Goal: Check status: Check status

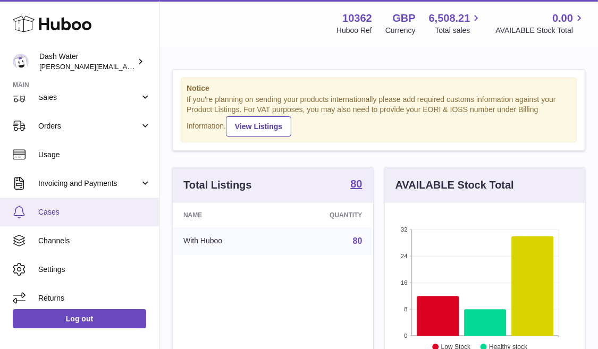
scroll to position [133, 0]
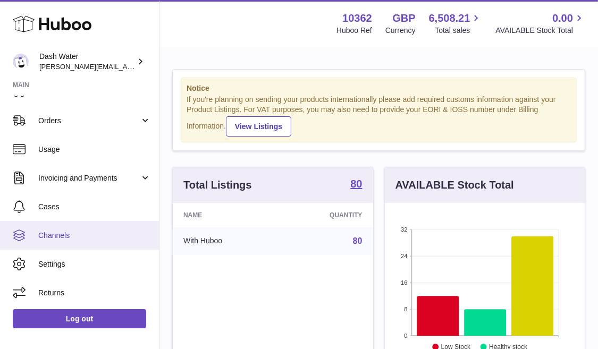
click at [90, 233] on span "Channels" at bounding box center [94, 236] width 113 height 10
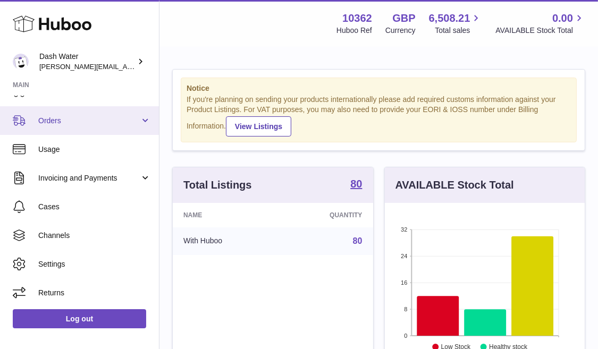
click at [59, 126] on link "Orders" at bounding box center [79, 120] width 159 height 29
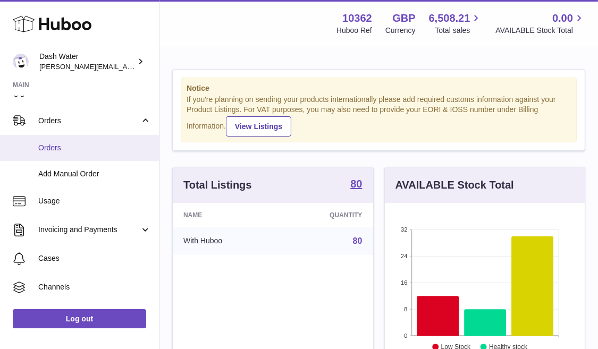
click at [64, 147] on span "Orders" at bounding box center [94, 148] width 113 height 10
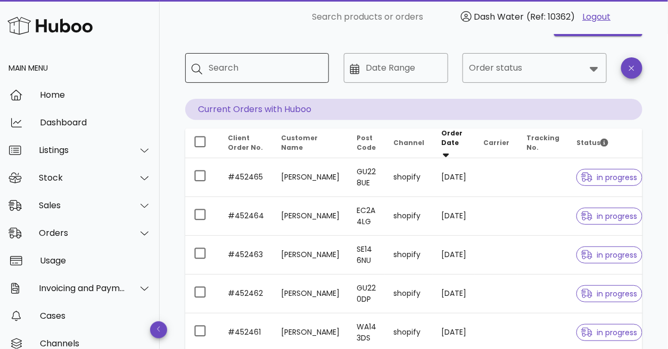
scroll to position [59, 0]
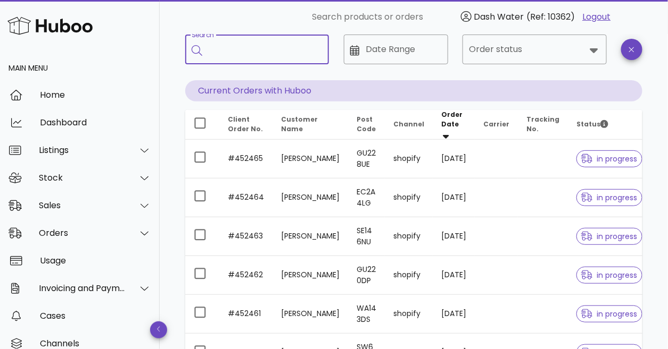
click at [296, 46] on input "Search" at bounding box center [265, 49] width 112 height 17
paste input "*******"
type input "*******"
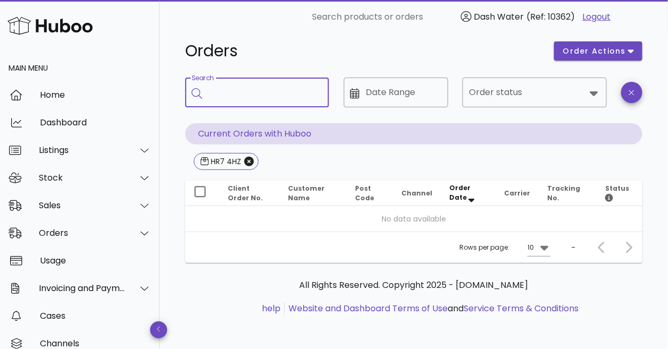
scroll to position [15, 0]
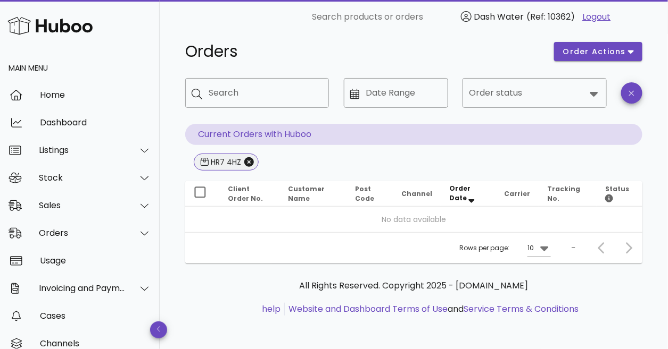
click at [247, 156] on span "HR7 4HZ" at bounding box center [226, 162] width 51 height 16
click at [249, 160] on icon "Close" at bounding box center [249, 162] width 10 height 10
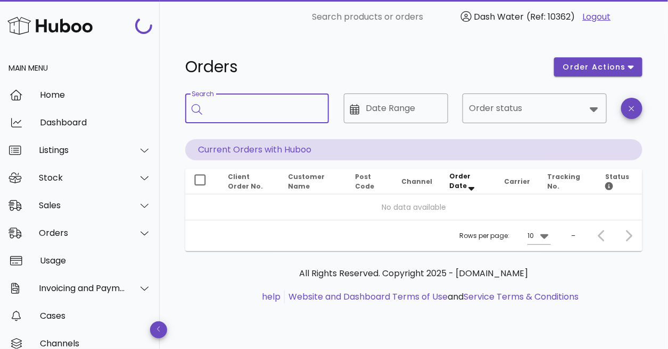
click at [247, 116] on input "Search" at bounding box center [265, 108] width 112 height 17
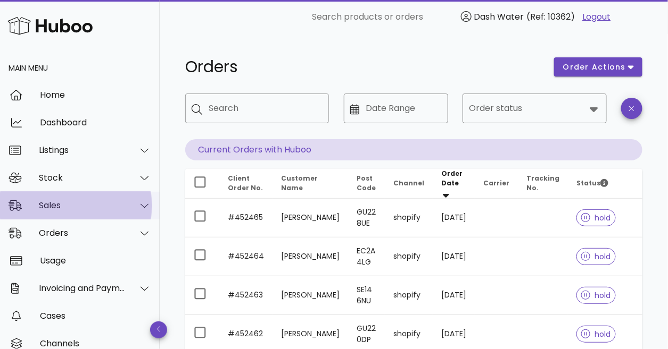
click at [86, 209] on div "Sales" at bounding box center [82, 206] width 87 height 10
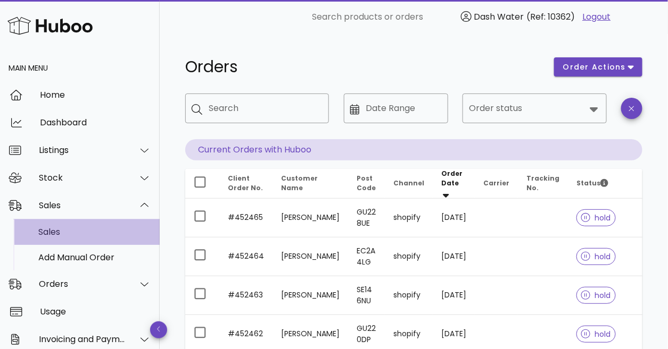
click at [82, 234] on div "Sales" at bounding box center [94, 232] width 113 height 10
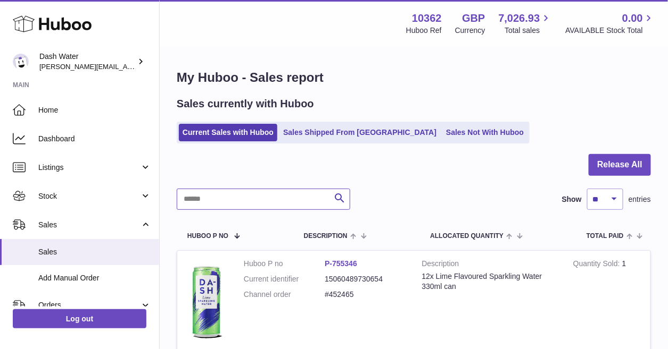
click at [237, 195] on input "text" at bounding box center [263, 199] width 173 height 21
click at [245, 202] on input "text" at bounding box center [263, 199] width 173 height 21
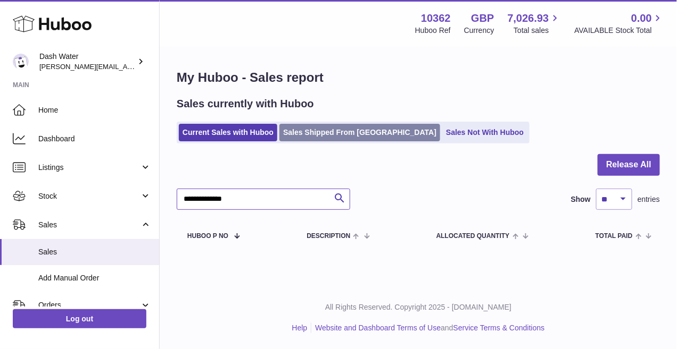
type input "**********"
click at [307, 131] on link "Sales Shipped From [GEOGRAPHIC_DATA]" at bounding box center [359, 133] width 161 height 18
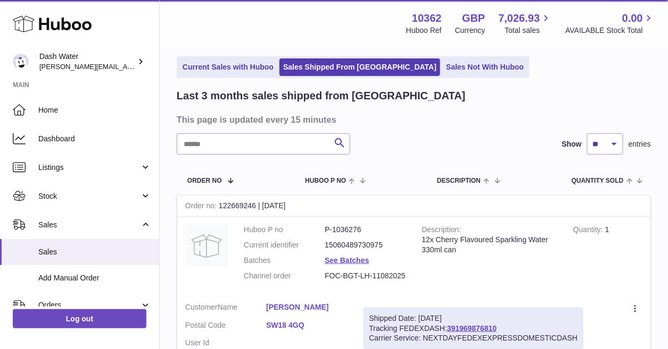
scroll to position [59, 0]
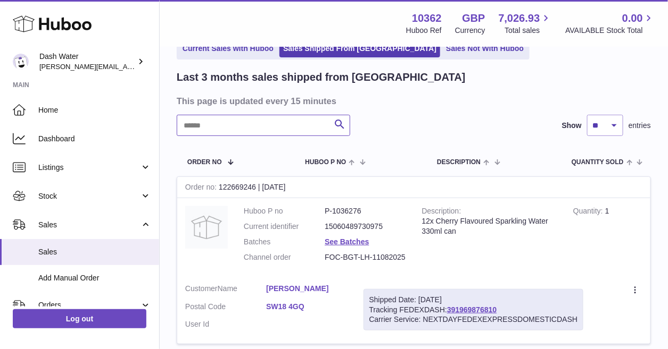
click at [255, 127] on input "text" at bounding box center [263, 125] width 173 height 21
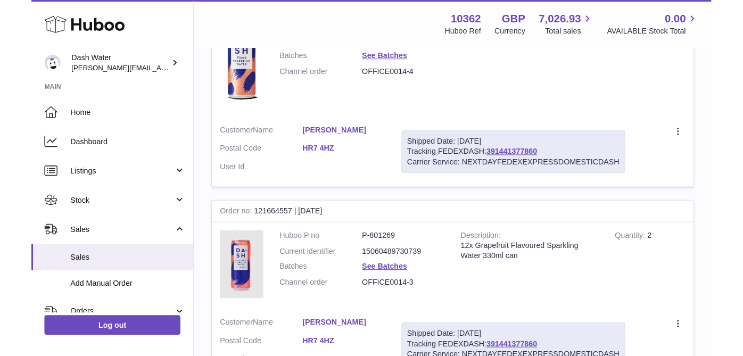
scroll to position [177, 0]
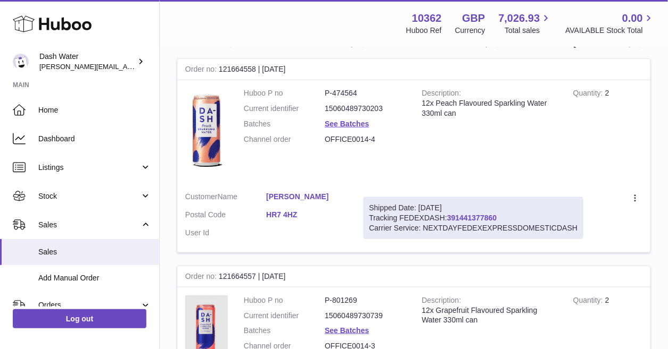
type input "**********"
click at [469, 219] on link "391441377860" at bounding box center [471, 218] width 49 height 9
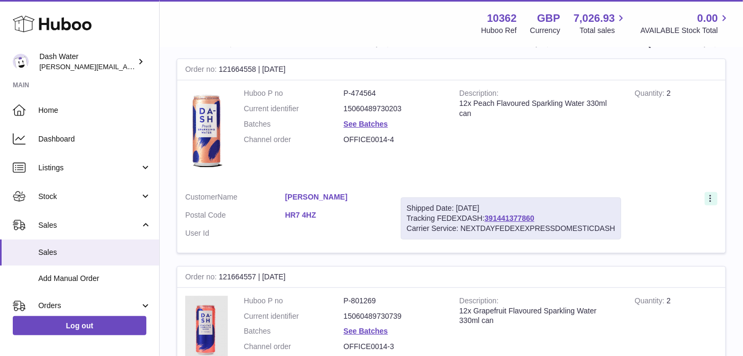
click at [676, 197] on icon at bounding box center [711, 199] width 12 height 11
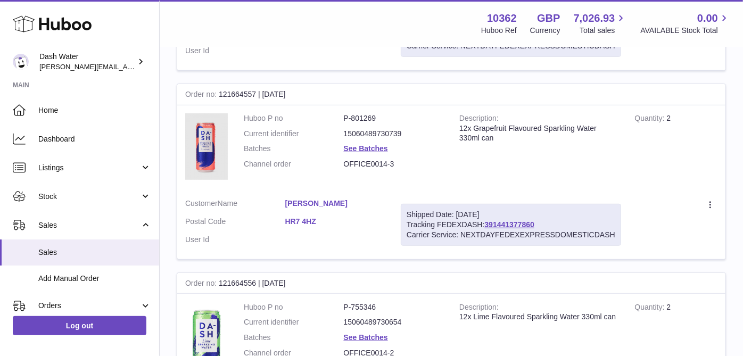
scroll to position [413, 0]
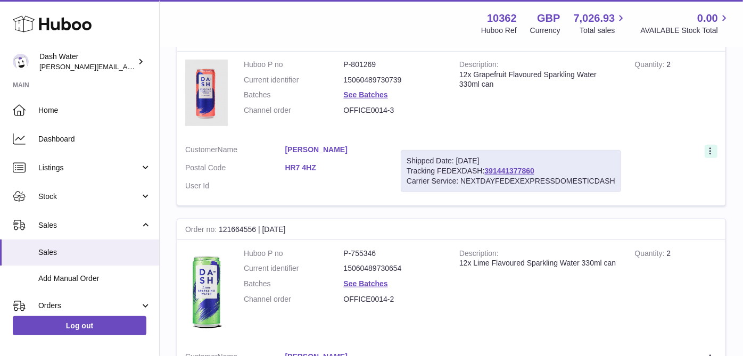
click at [676, 149] on icon at bounding box center [711, 152] width 12 height 11
click at [387, 170] on td "Customer Name [PERSON_NAME] Postal Code HR7 4HZ User Id" at bounding box center [284, 171] width 215 height 69
click at [217, 67] on img at bounding box center [206, 93] width 43 height 66
click at [447, 171] on div "Shipped Date: [DATE] Tracking FEDEXDASH: 391441377860 Carrier Service: NEXTDAYF…" at bounding box center [511, 171] width 220 height 42
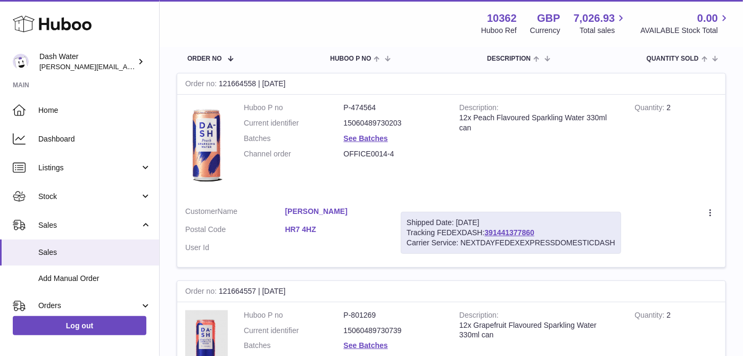
scroll to position [180, 0]
